Goal: Complete application form

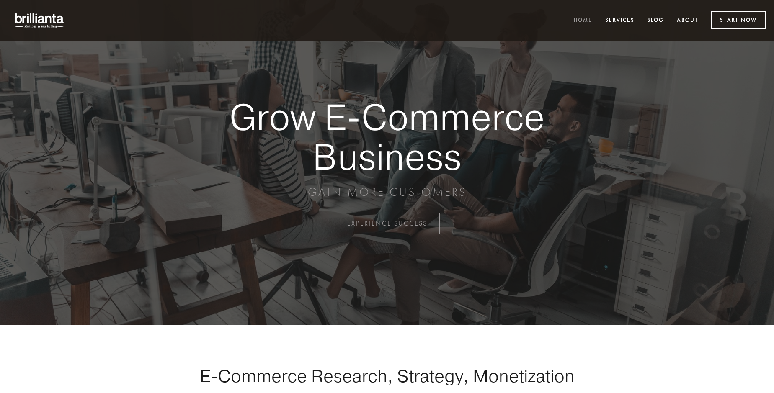
scroll to position [2196, 0]
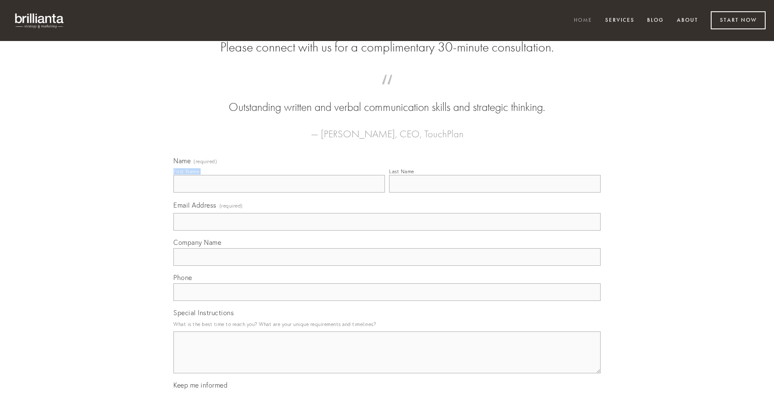
type input "[PERSON_NAME]"
click at [495, 193] on input "Last Name" at bounding box center [495, 184] width 212 height 18
type input "[PERSON_NAME]"
click at [387, 231] on input "Email Address (required)" at bounding box center [386, 222] width 427 height 18
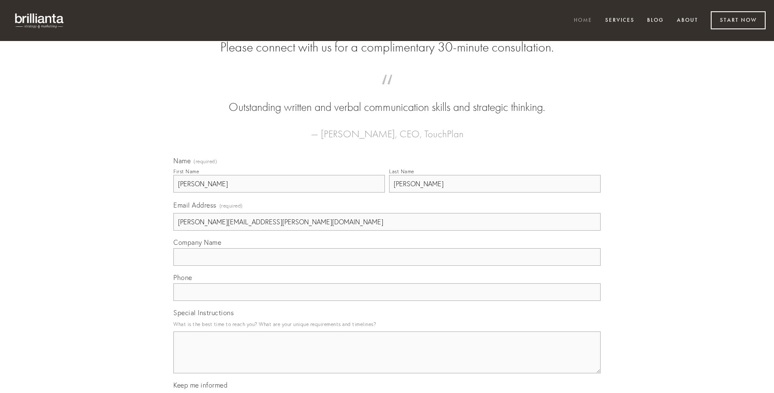
type input "[PERSON_NAME][EMAIL_ADDRESS][PERSON_NAME][DOMAIN_NAME]"
click at [387, 266] on input "Company Name" at bounding box center [386, 257] width 427 height 18
type input "cubicularis"
click at [387, 301] on input "text" at bounding box center [386, 293] width 427 height 18
click at [387, 360] on textarea "Special Instructions" at bounding box center [386, 353] width 427 height 42
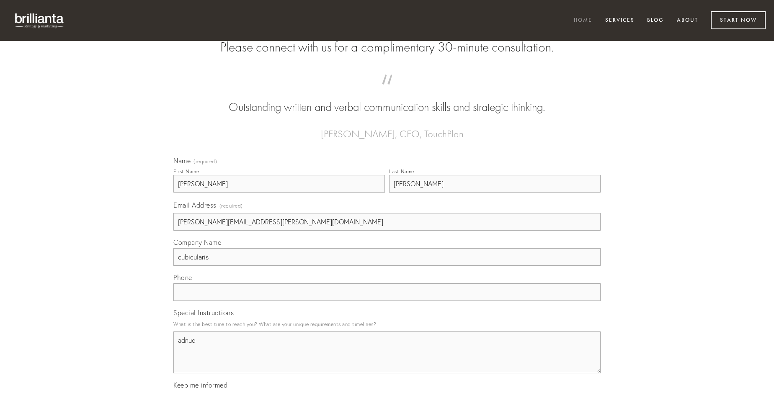
type textarea "adnuo"
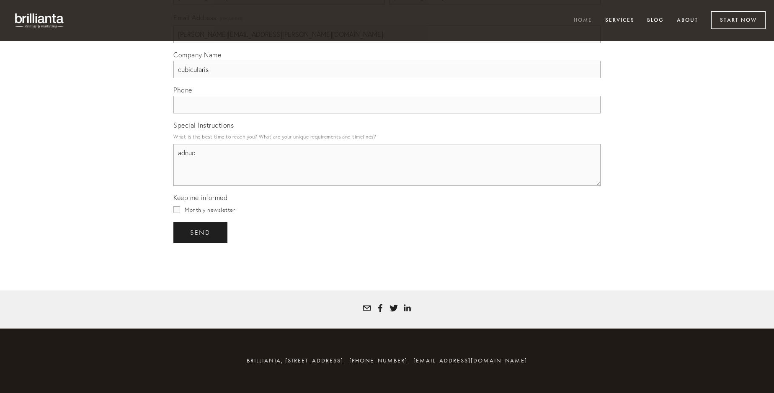
click at [201, 232] on span "send" at bounding box center [200, 233] width 21 height 8
